Goal: Find specific page/section: Find specific page/section

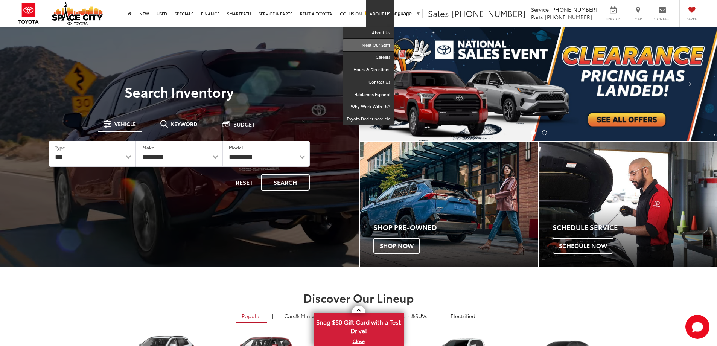
drag, startPoint x: 379, startPoint y: 46, endPoint x: 376, endPoint y: 47, distance: 3.9
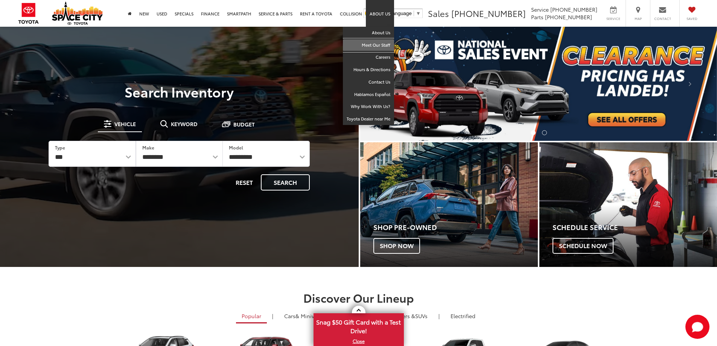
click at [379, 46] on link "Meet Our Staff" at bounding box center [368, 45] width 51 height 12
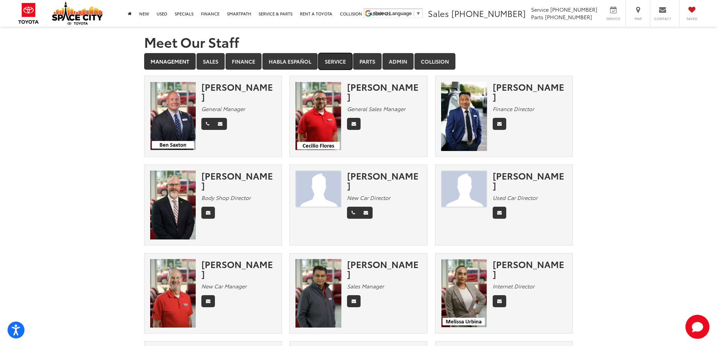
click at [332, 60] on link "Service" at bounding box center [335, 61] width 34 height 17
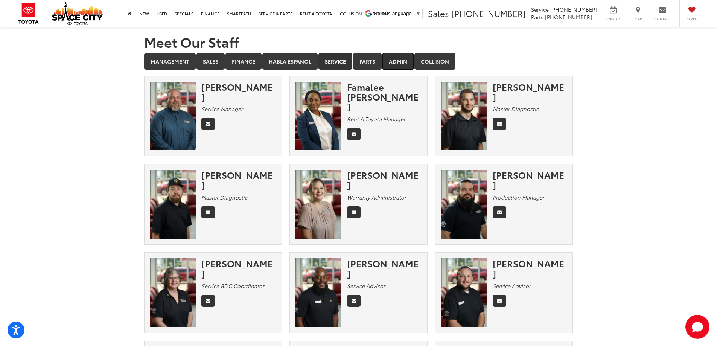
click at [404, 65] on link "Admin" at bounding box center [397, 61] width 31 height 17
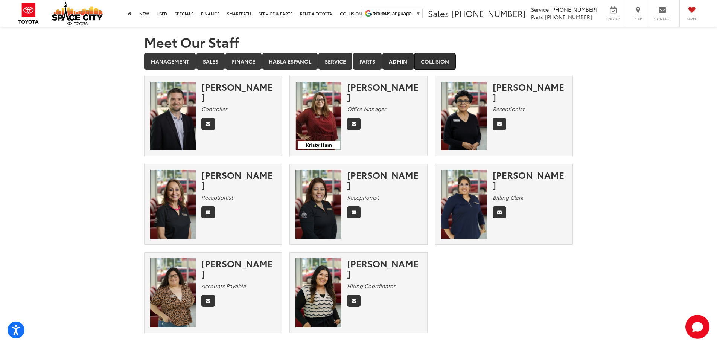
click at [440, 62] on link "Collision" at bounding box center [434, 61] width 41 height 17
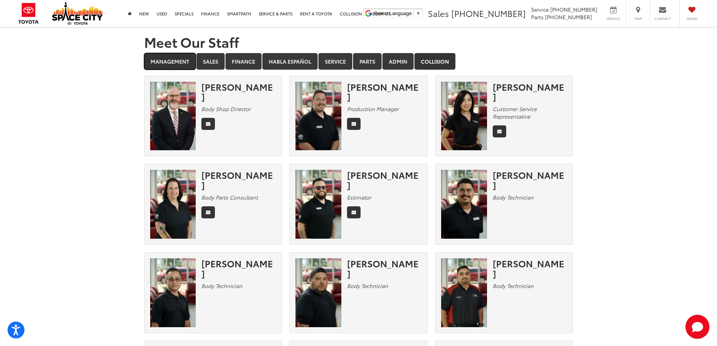
click at [161, 67] on link "Management" at bounding box center [170, 61] width 52 height 17
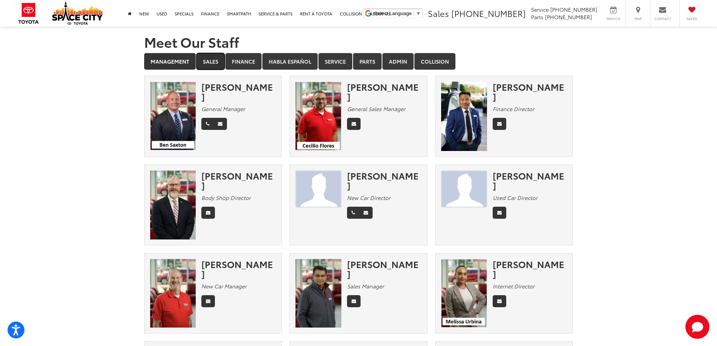
click at [218, 62] on link "Sales" at bounding box center [210, 61] width 28 height 17
